Goal: Book appointment/travel/reservation

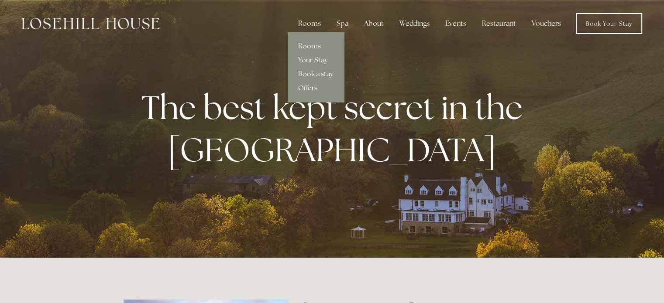
click at [309, 47] on link "Rooms" at bounding box center [316, 46] width 56 height 14
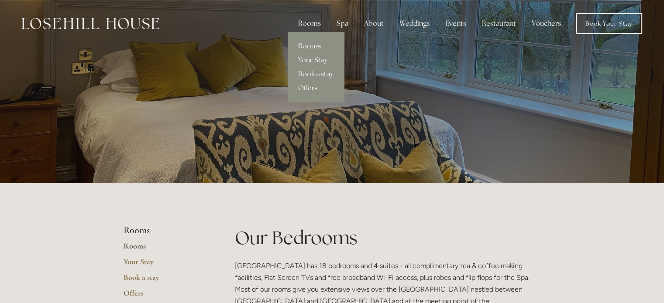
click at [318, 87] on link "Offers" at bounding box center [316, 88] width 56 height 14
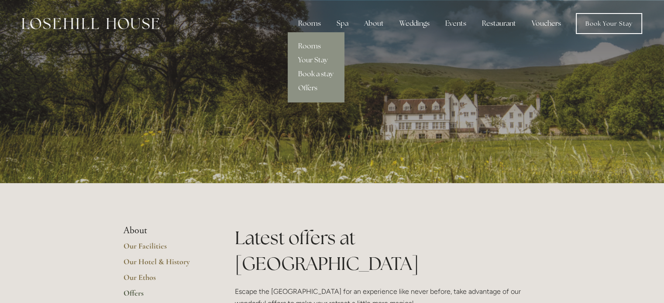
click at [324, 75] on link "Book a stay" at bounding box center [316, 74] width 56 height 14
